Goal: Task Accomplishment & Management: Manage account settings

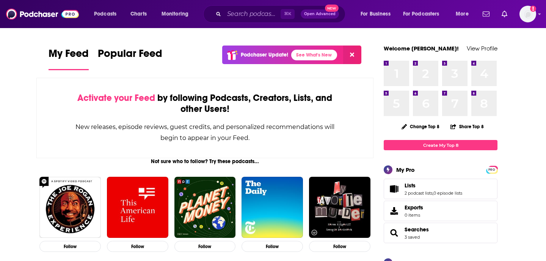
click at [353, 54] on icon at bounding box center [352, 55] width 4 height 6
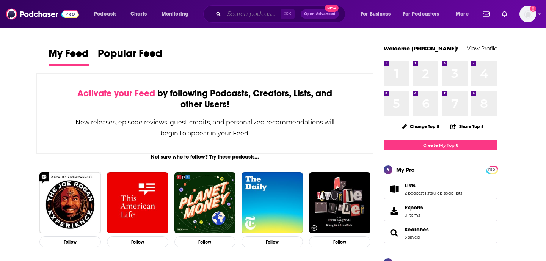
click at [253, 13] on input "Search podcasts, credits, & more..." at bounding box center [252, 14] width 57 height 12
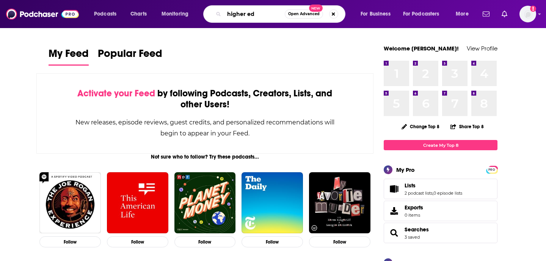
type input "higher ed"
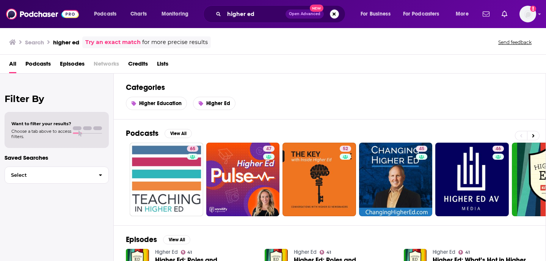
click at [38, 64] on span "Podcasts" at bounding box center [37, 66] width 25 height 16
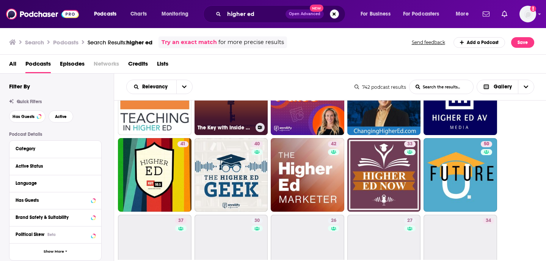
scroll to position [55, 0]
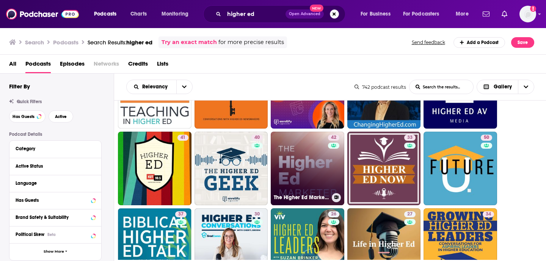
click at [299, 171] on link "42 The Higher Ed Marketer" at bounding box center [308, 169] width 74 height 74
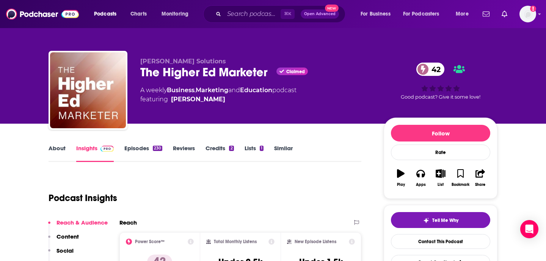
click at [137, 149] on link "Episodes 230" at bounding box center [143, 153] width 38 height 17
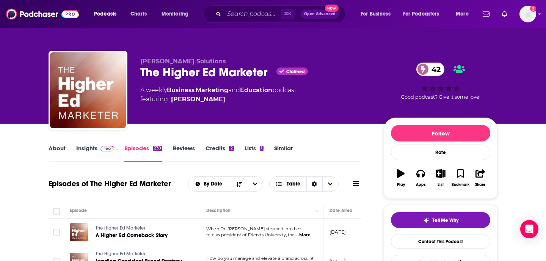
click at [249, 146] on link "Lists 1" at bounding box center [254, 153] width 19 height 17
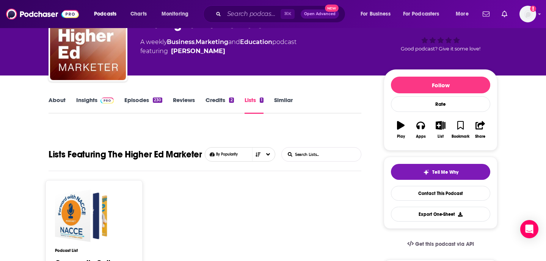
scroll to position [48, 0]
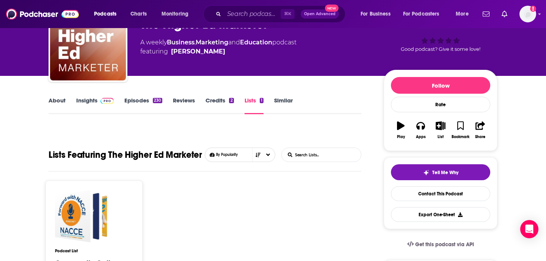
click at [57, 100] on link "About" at bounding box center [57, 105] width 17 height 17
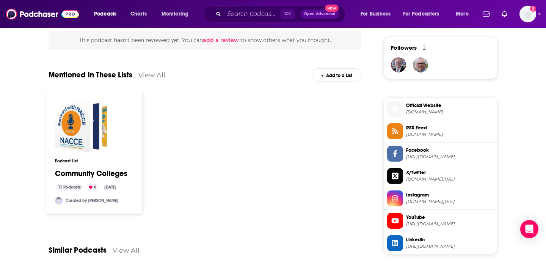
scroll to position [531, 0]
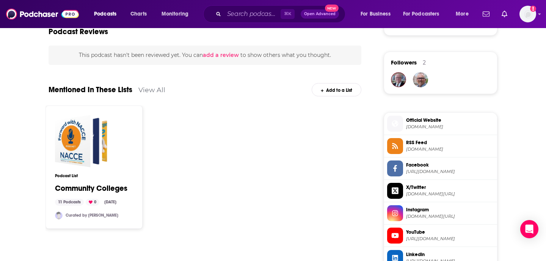
click at [335, 89] on div "Add to a List" at bounding box center [337, 89] width 50 height 13
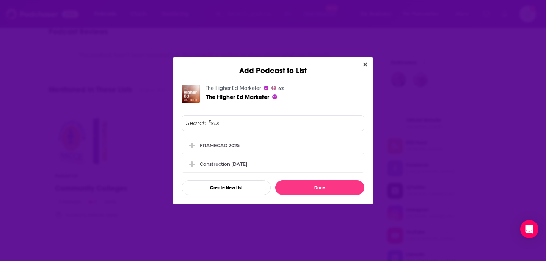
click at [256, 123] on input "Add Podcast To List" at bounding box center [273, 123] width 183 height 16
type input "Higher Ed 2025"
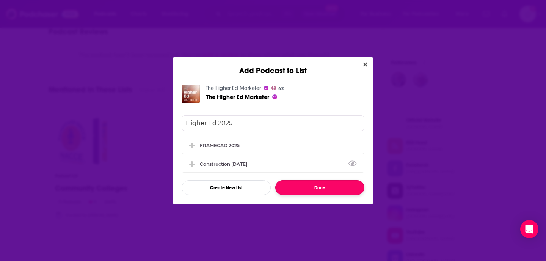
click at [318, 185] on button "Done" at bounding box center [319, 187] width 89 height 15
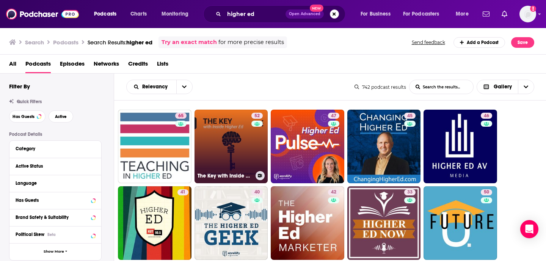
click at [242, 140] on link "52 The Key with Inside Higher Ed" at bounding box center [232, 147] width 74 height 74
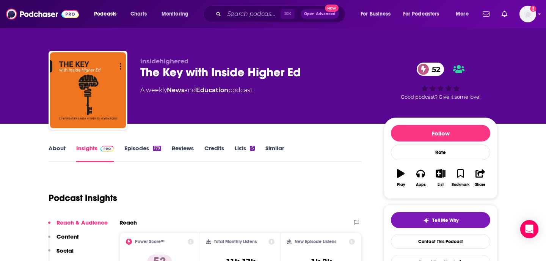
click at [135, 147] on link "Episodes 179" at bounding box center [142, 153] width 37 height 17
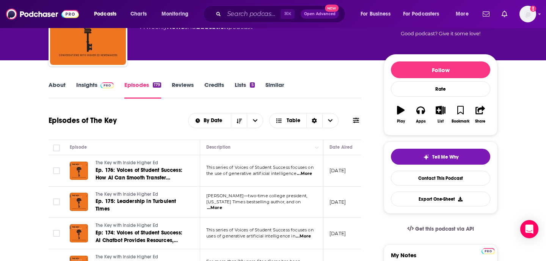
scroll to position [41, 0]
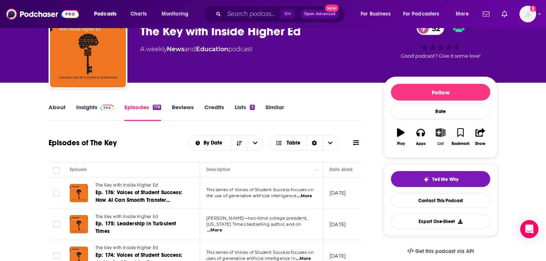
click at [438, 132] on icon "button" at bounding box center [440, 132] width 9 height 8
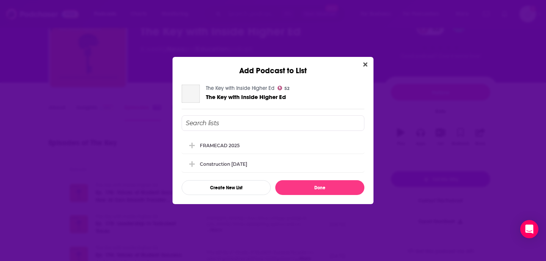
scroll to position [0, 0]
click at [231, 188] on button "Create New List" at bounding box center [226, 187] width 89 height 15
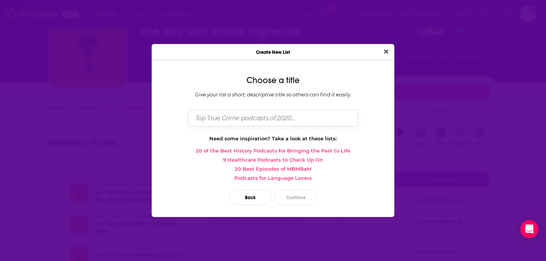
click at [232, 121] on input "Dialog" at bounding box center [273, 118] width 170 height 16
type input "Higher Ed 2025"
click at [298, 197] on button "Continue" at bounding box center [296, 197] width 42 height 15
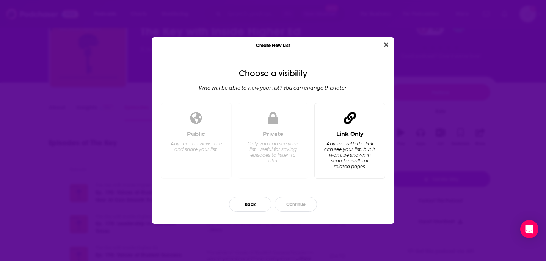
click at [356, 144] on div "Anyone with the link can see your list, but it won't be shown in search results…" at bounding box center [350, 155] width 52 height 28
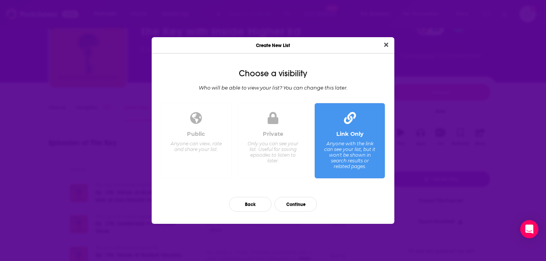
click at [284, 148] on div "Only you can see your list. Useful for saving episodes to listen to later." at bounding box center [273, 152] width 52 height 23
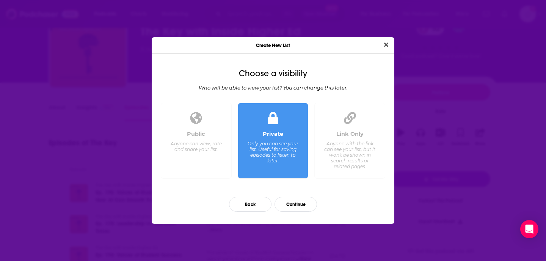
click at [352, 139] on div "Link Only Anyone with the link can see your list, but it won't be shown in sear…" at bounding box center [350, 151] width 58 height 42
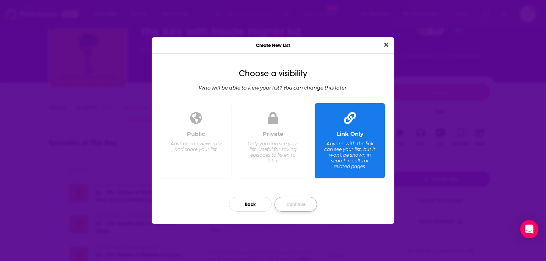
click at [296, 203] on button "Continue" at bounding box center [296, 204] width 42 height 15
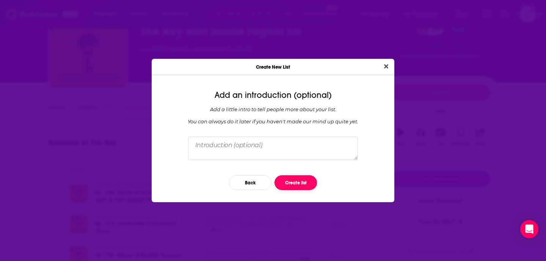
click at [295, 180] on button "Create list" at bounding box center [296, 182] width 42 height 15
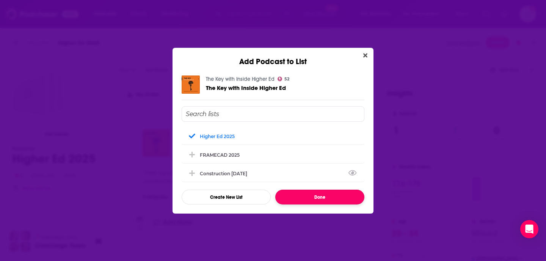
click at [323, 198] on button "Done" at bounding box center [319, 197] width 89 height 15
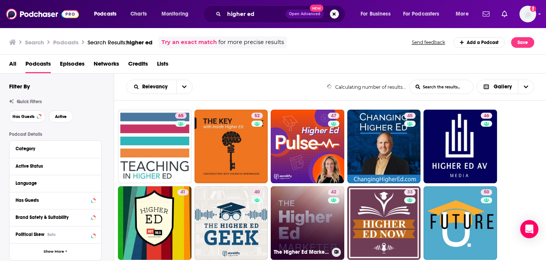
click at [310, 211] on link "42 The Higher Ed Marketer" at bounding box center [308, 223] width 74 height 74
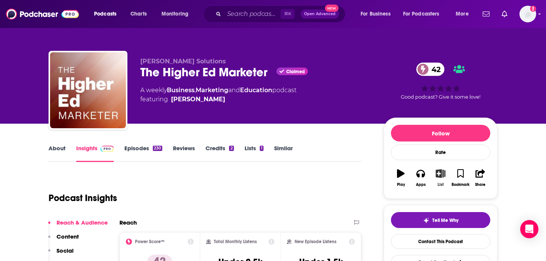
click at [438, 175] on icon "button" at bounding box center [440, 173] width 9 height 8
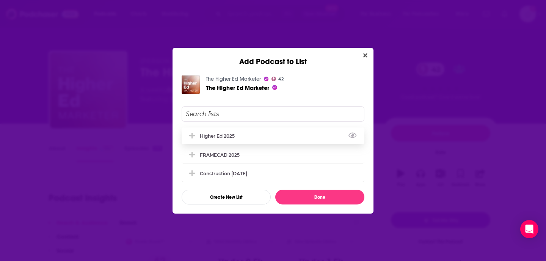
click at [257, 130] on div "Higher Ed 2025" at bounding box center [273, 135] width 183 height 17
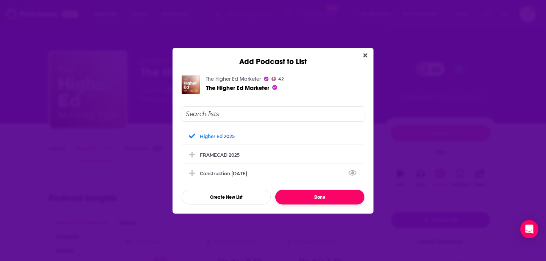
click at [313, 197] on button "Done" at bounding box center [319, 197] width 89 height 15
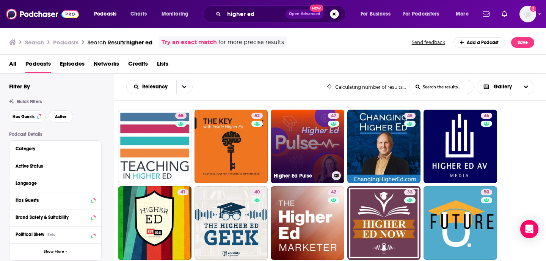
click at [307, 152] on link "47 Higher Ed Pulse" at bounding box center [308, 147] width 74 height 74
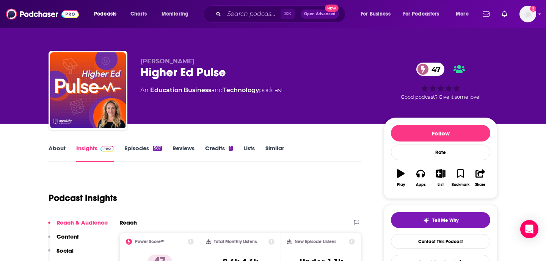
click at [139, 148] on link "Episodes 567" at bounding box center [143, 153] width 38 height 17
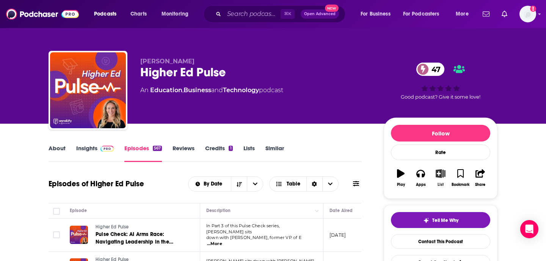
click at [441, 174] on icon "button" at bounding box center [440, 173] width 9 height 8
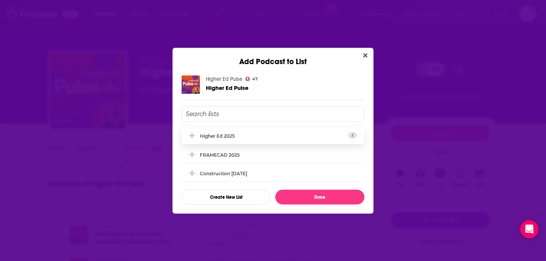
click at [268, 136] on div "Higher Ed 2025" at bounding box center [273, 135] width 183 height 17
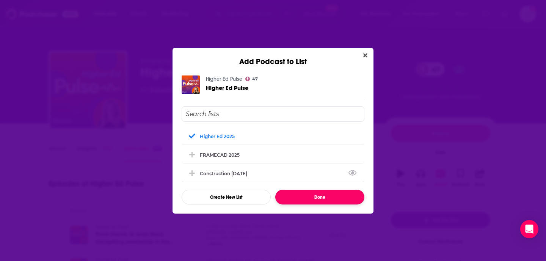
click at [312, 195] on button "Done" at bounding box center [319, 197] width 89 height 15
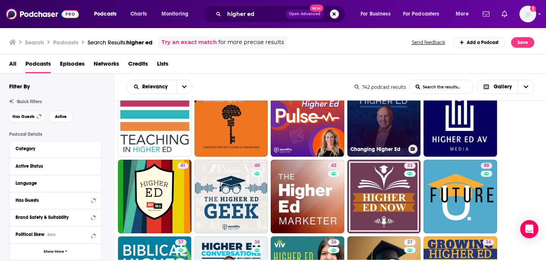
scroll to position [33, 0]
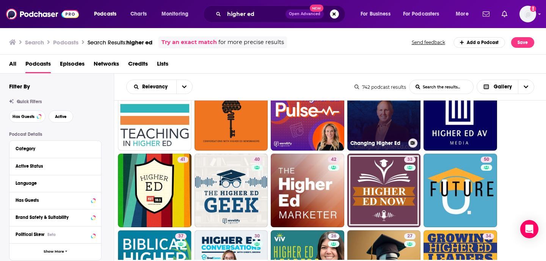
click at [382, 119] on link "45 Changing Higher Ed" at bounding box center [384, 114] width 74 height 74
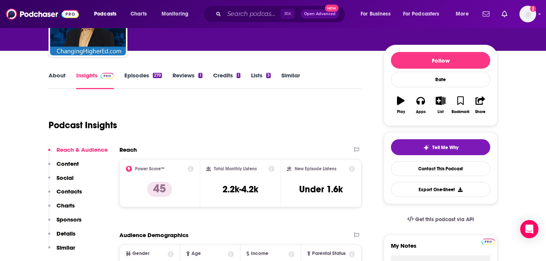
scroll to position [80, 0]
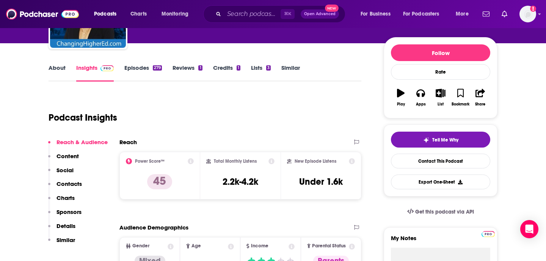
click at [143, 69] on link "Episodes 279" at bounding box center [143, 72] width 38 height 17
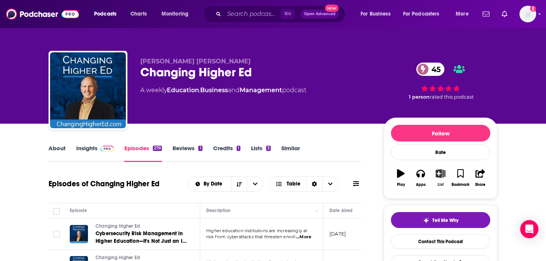
click at [443, 175] on icon "button" at bounding box center [440, 173] width 9 height 8
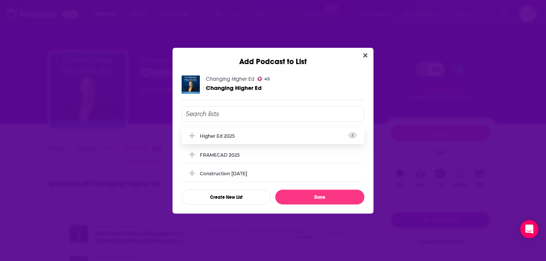
click at [278, 137] on div "Higher Ed 2025" at bounding box center [273, 135] width 183 height 17
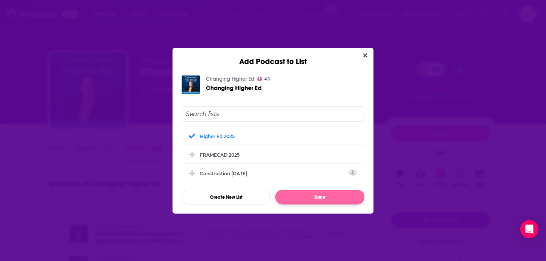
click at [317, 197] on button "Done" at bounding box center [319, 197] width 89 height 15
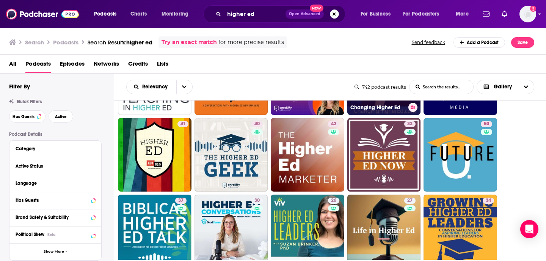
scroll to position [69, 0]
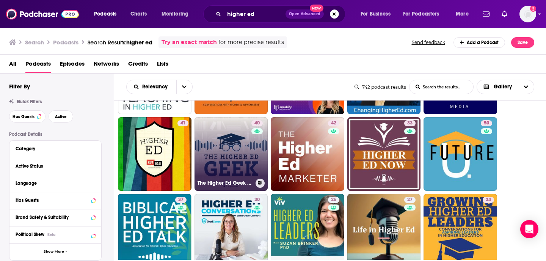
click at [240, 161] on link "40 The Higher Ed Geek Podcast" at bounding box center [232, 154] width 74 height 74
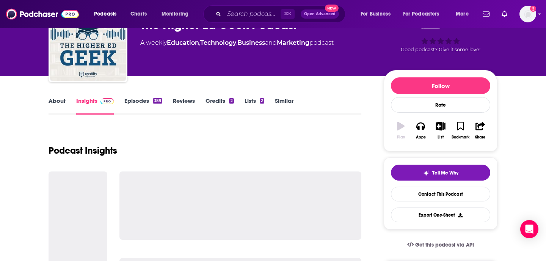
scroll to position [49, 0]
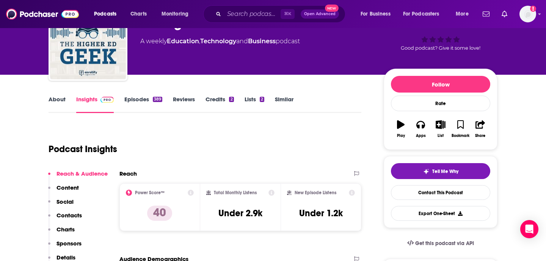
click at [135, 102] on link "Episodes 389" at bounding box center [143, 104] width 38 height 17
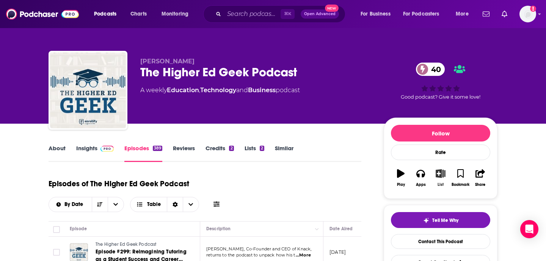
click at [442, 173] on icon "button" at bounding box center [440, 173] width 9 height 8
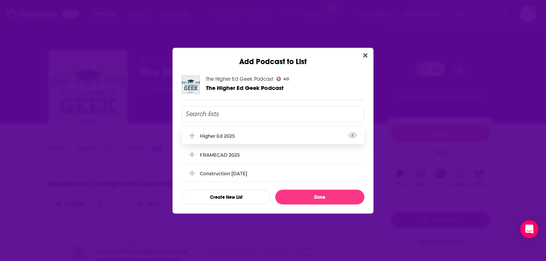
click at [286, 140] on div "Higher Ed 2025" at bounding box center [273, 135] width 183 height 17
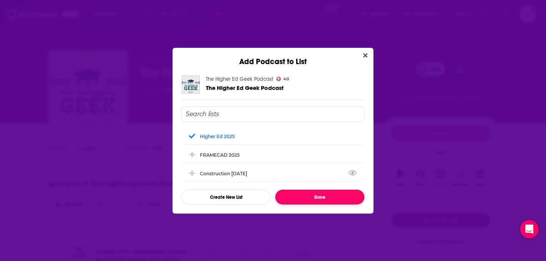
click at [316, 198] on button "Done" at bounding box center [319, 197] width 89 height 15
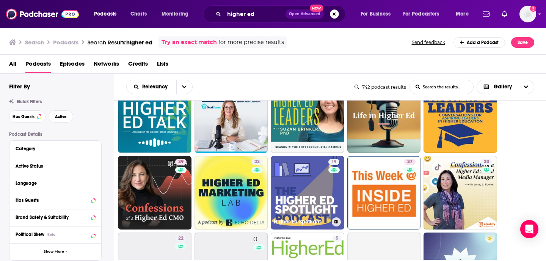
scroll to position [184, 0]
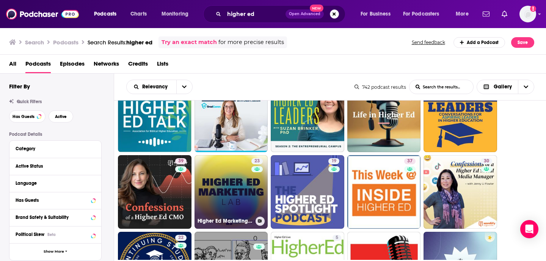
click at [238, 197] on link "23 Higher Ed Marketing Lab" at bounding box center [232, 192] width 74 height 74
